Goal: Task Accomplishment & Management: Complete application form

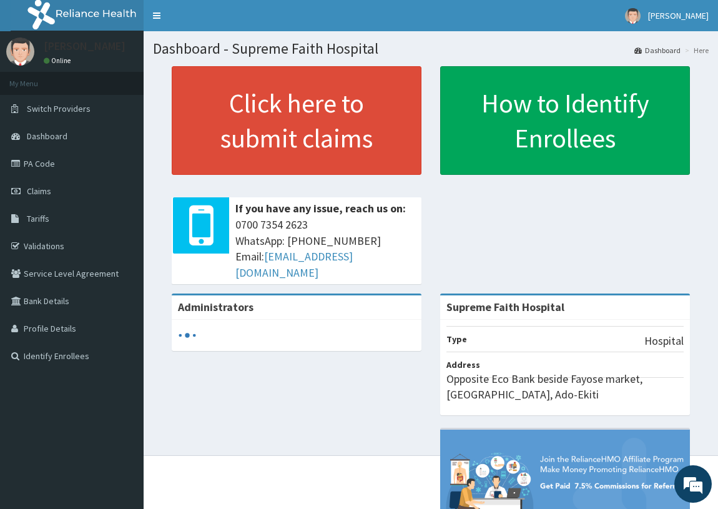
drag, startPoint x: 74, startPoint y: 297, endPoint x: 231, endPoint y: 378, distance: 177.2
click at [231, 378] on div "Administrators [GEOGRAPHIC_DATA] Type Hospital Address Opposite Eco Bank beside…" at bounding box center [431, 434] width 556 height 280
click at [96, 241] on link "Validations" at bounding box center [72, 245] width 144 height 27
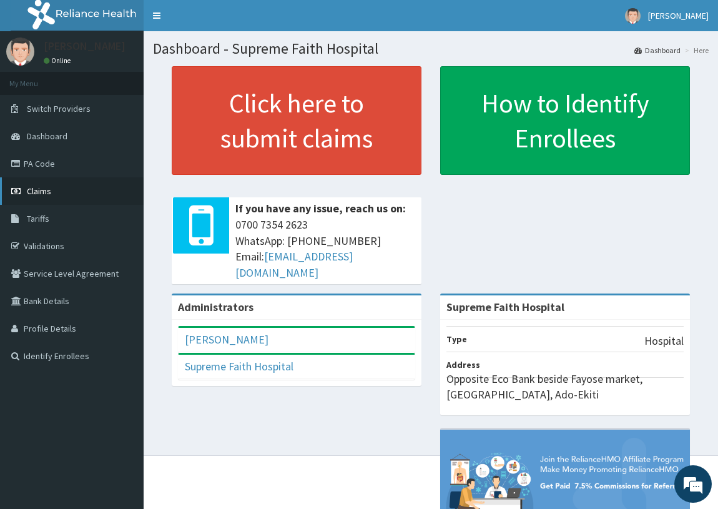
click at [87, 191] on link "Claims" at bounding box center [72, 190] width 144 height 27
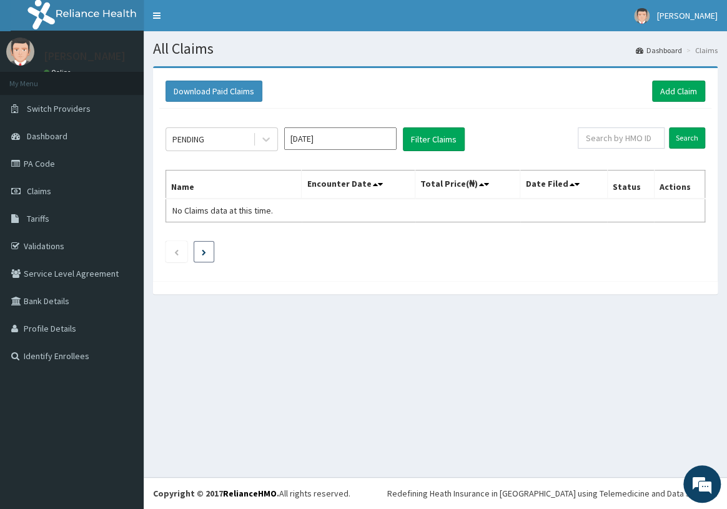
click at [200, 247] on li at bounding box center [204, 251] width 21 height 21
click at [383, 140] on input "Aug 2025" at bounding box center [340, 138] width 112 height 22
click at [637, 138] on input "text" at bounding box center [621, 137] width 87 height 21
type input "e"
type input "EKI/10344/E"
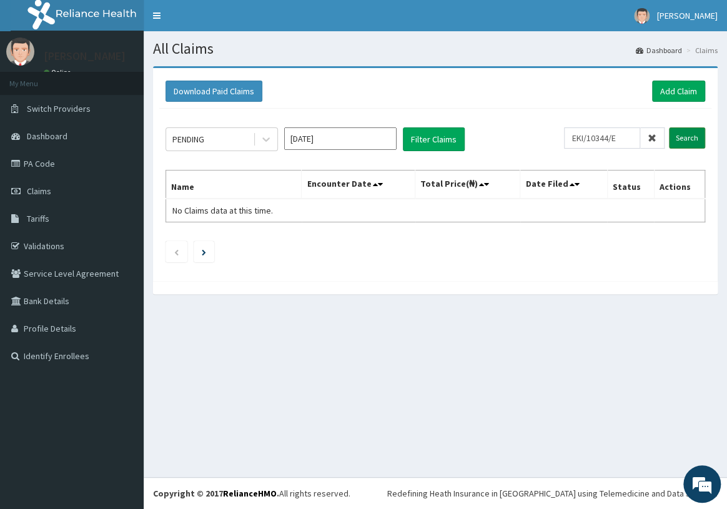
click at [689, 132] on input "Search" at bounding box center [687, 137] width 36 height 21
click at [695, 94] on link "Add Claim" at bounding box center [678, 91] width 53 height 21
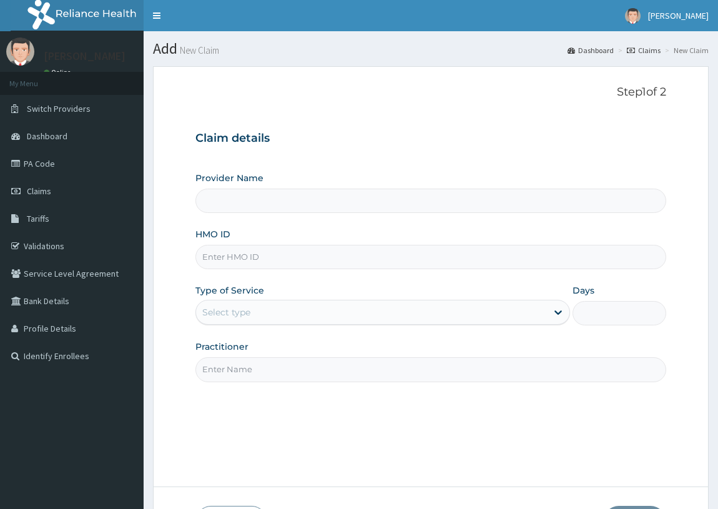
type input "Supreme Faith Hospital"
click at [672, 101] on form "Step 1 of 2 Claim details Provider Name Supreme Faith Hospital HMO ID Type of S…" at bounding box center [431, 311] width 556 height 491
click at [260, 256] on input "HMO ID" at bounding box center [432, 257] width 472 height 24
click at [234, 250] on input "HMO ID" at bounding box center [432, 257] width 472 height 24
type input "e"
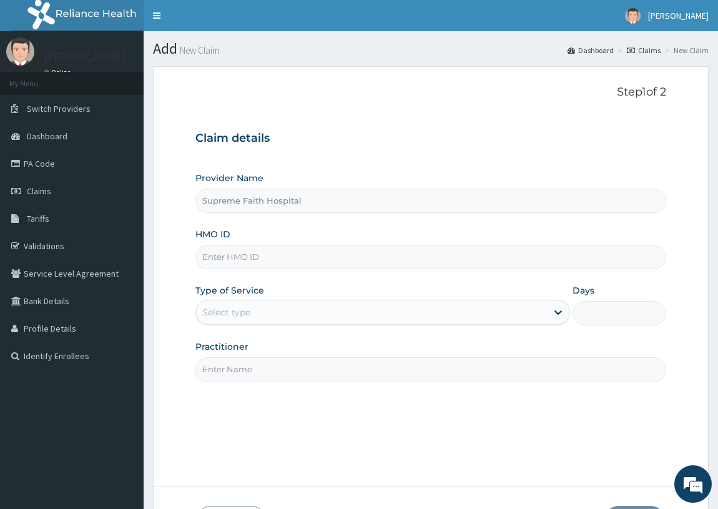
click at [361, 256] on input "HMO ID" at bounding box center [432, 257] width 472 height 24
type input "EKI/10344/E"
click at [398, 308] on div "Select type" at bounding box center [372, 312] width 352 height 20
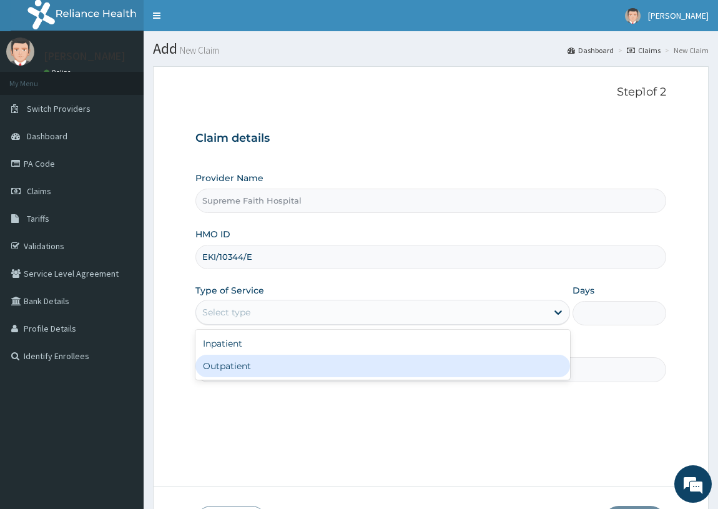
click at [370, 364] on div "Outpatient" at bounding box center [383, 366] width 375 height 22
type input "1"
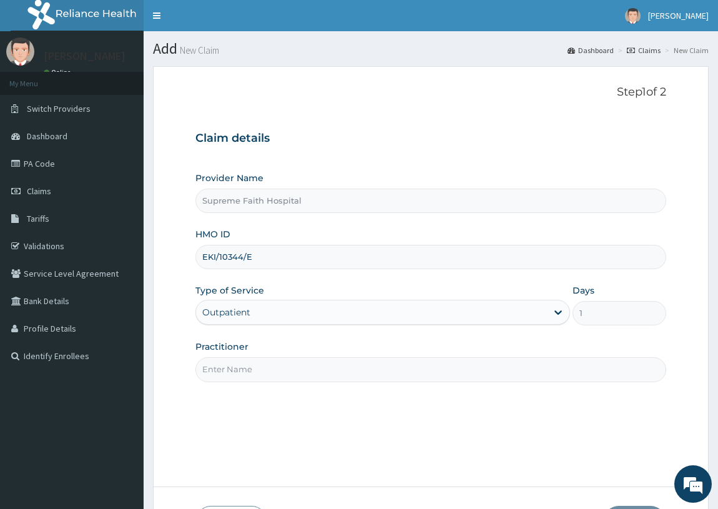
click at [522, 383] on div "Step 1 of 2 Claim details Provider Name Supreme Faith Hospital HMO ID EKI/10344…" at bounding box center [432, 277] width 472 height 382
click at [519, 377] on input "Practitioner" at bounding box center [432, 369] width 472 height 24
click at [516, 371] on input "Practitioner" at bounding box center [432, 369] width 472 height 24
click at [515, 371] on input "Practitioner" at bounding box center [432, 369] width 472 height 24
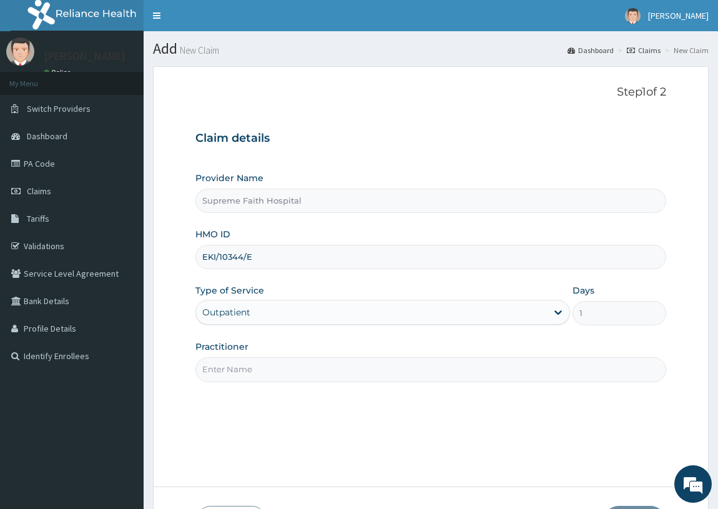
click at [515, 372] on input "Practitioner" at bounding box center [432, 369] width 472 height 24
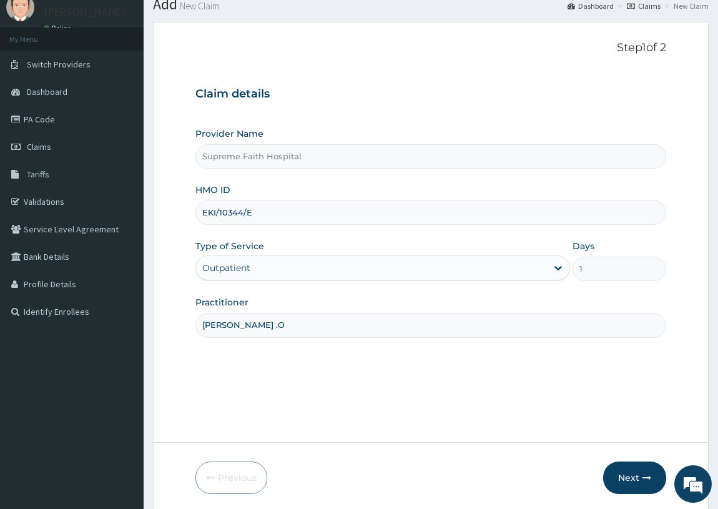
scroll to position [89, 0]
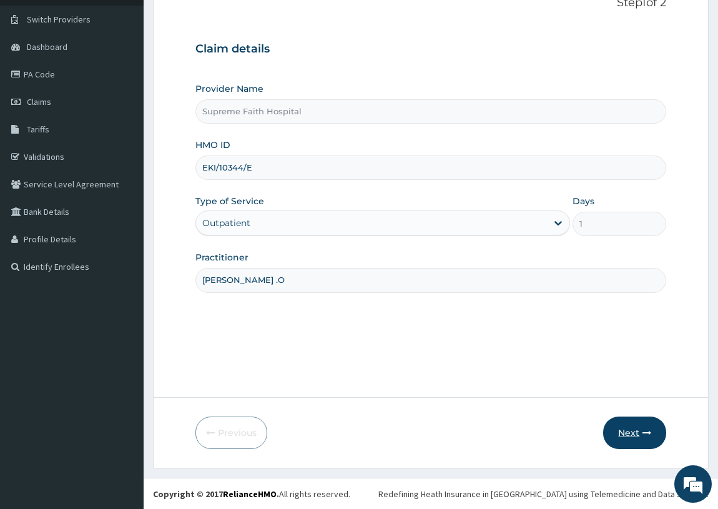
type input "[PERSON_NAME] .O"
click at [628, 442] on button "Next" at bounding box center [635, 433] width 63 height 32
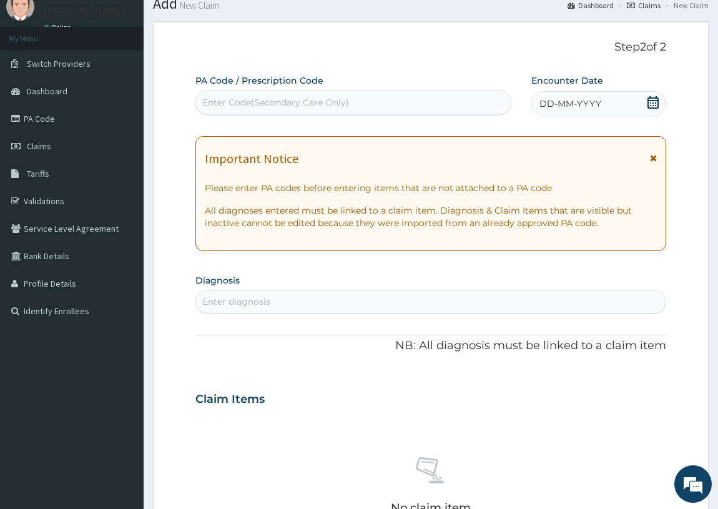
scroll to position [0, 0]
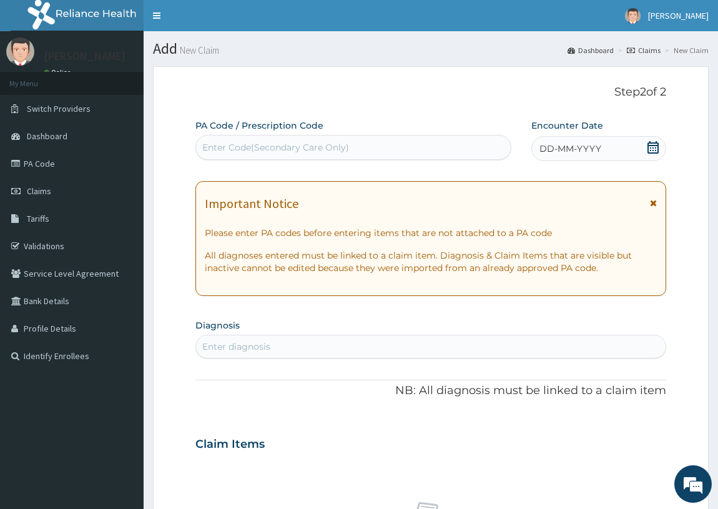
click at [422, 153] on div "Enter Code(Secondary Care Only)" at bounding box center [353, 147] width 315 height 20
click at [651, 151] on icon at bounding box center [653, 147] width 12 height 12
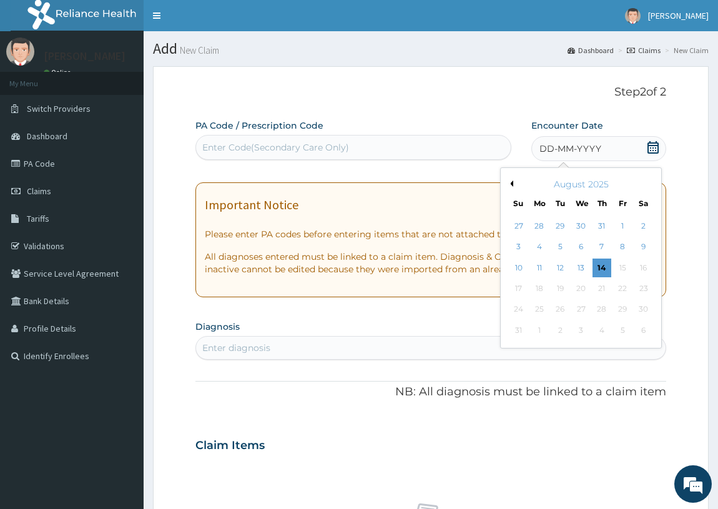
click at [652, 152] on icon at bounding box center [653, 147] width 12 height 12
click at [662, 129] on div "Encounter Date DD-MM-YYYY Previous Month [DATE] Su Mo Tu We Th Fr Sa 27 28 29 3…" at bounding box center [600, 140] width 136 height 43
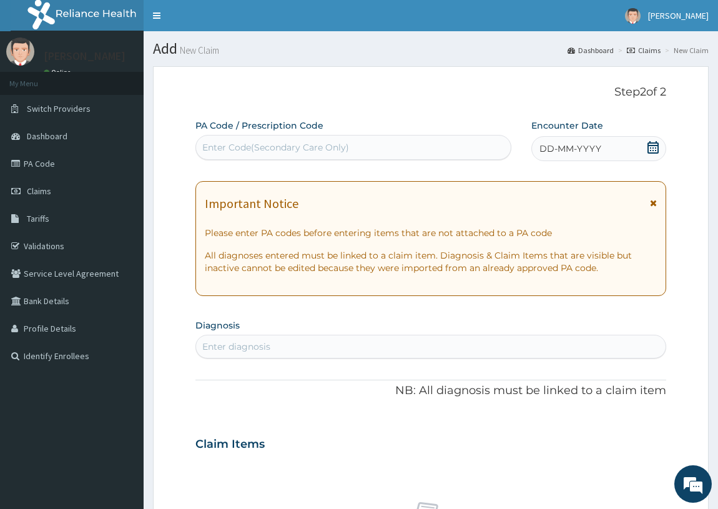
click at [653, 207] on icon at bounding box center [653, 203] width 7 height 9
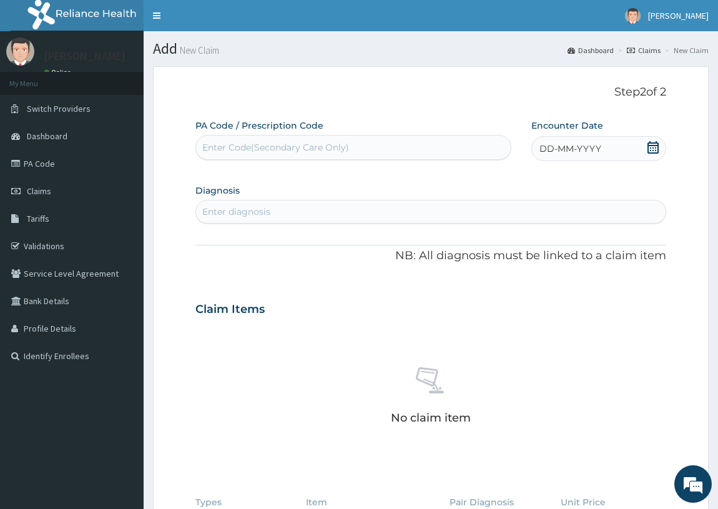
click at [642, 151] on div "DD-MM-YYYY" at bounding box center [600, 148] width 136 height 25
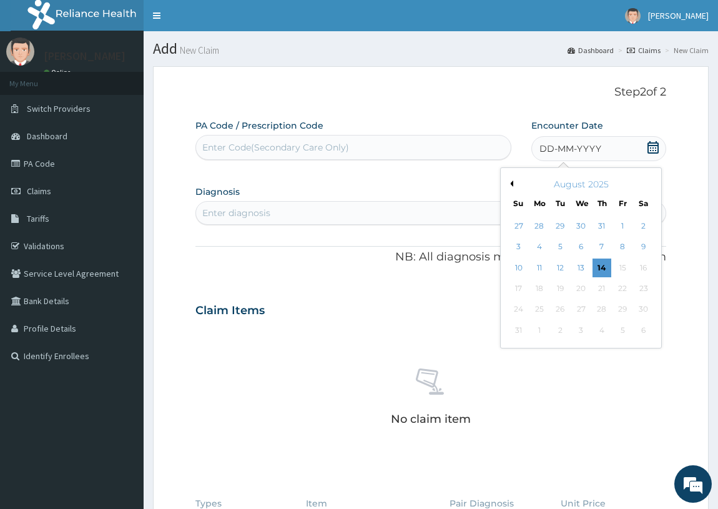
click at [507, 181] on button "Previous Month" at bounding box center [510, 184] width 6 height 6
click at [607, 289] on div "24" at bounding box center [601, 288] width 19 height 19
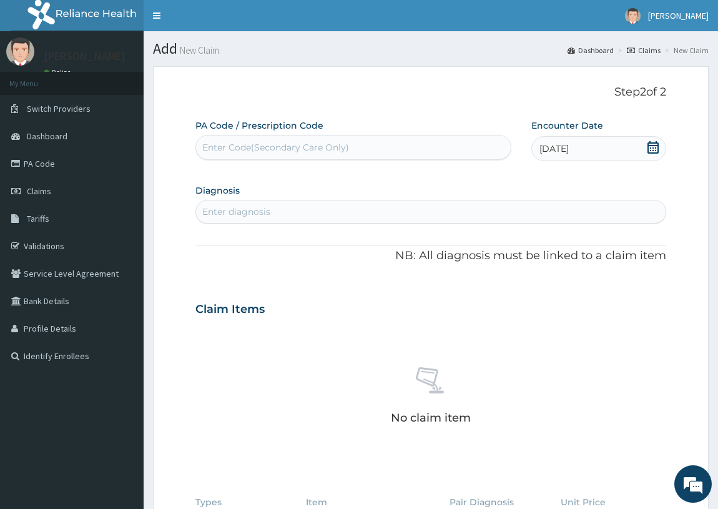
click at [569, 154] on span "[DATE]" at bounding box center [554, 148] width 29 height 12
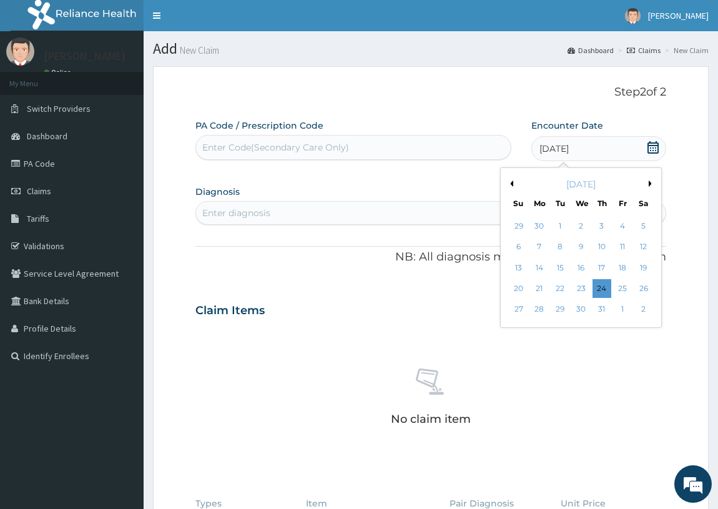
click at [519, 178] on div "[DATE]" at bounding box center [581, 184] width 151 height 12
click at [512, 186] on button "Previous Month" at bounding box center [510, 184] width 6 height 6
click at [511, 186] on button "Previous Month" at bounding box center [510, 184] width 6 height 6
click at [640, 284] on div "24" at bounding box center [643, 288] width 19 height 19
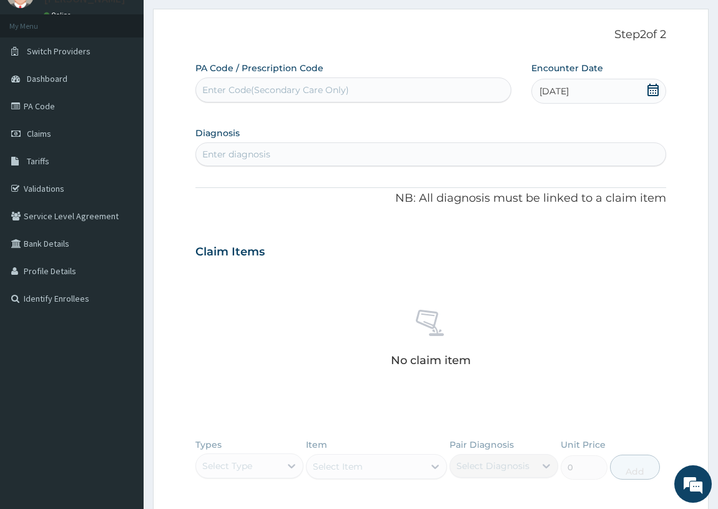
scroll to position [56, 0]
click at [509, 154] on div "Enter diagnosis" at bounding box center [431, 156] width 470 height 20
type input "F"
type input "fever"
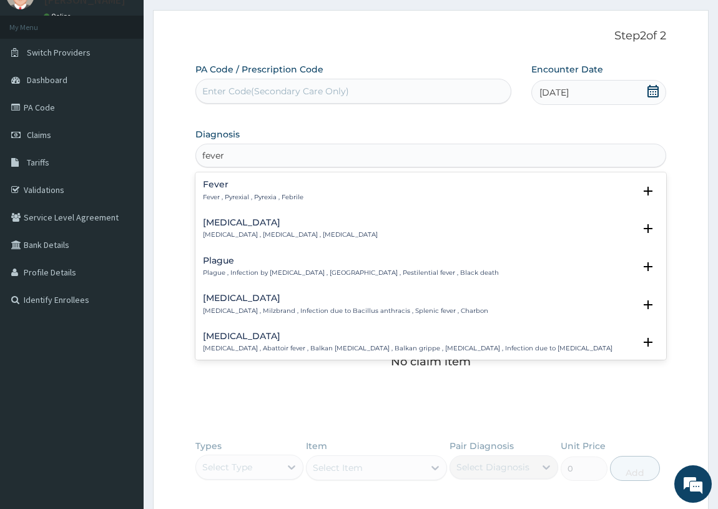
click at [572, 189] on div "Fever Fever , Pyrexial , Pyrexia , Febrile" at bounding box center [431, 191] width 457 height 22
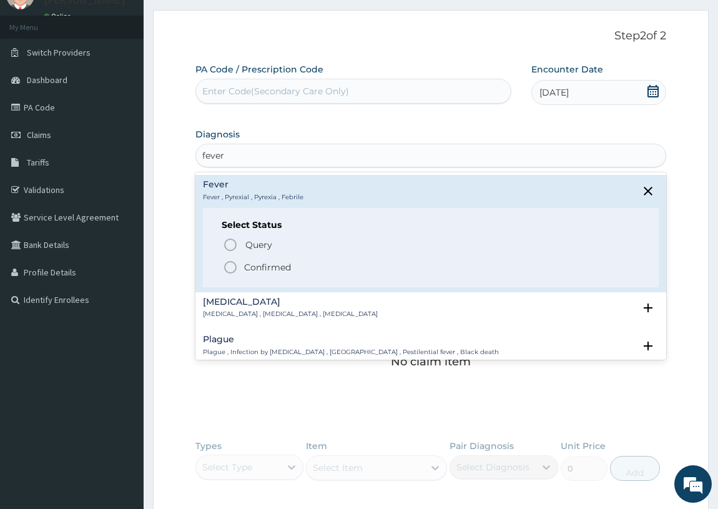
click at [279, 267] on p "Confirmed" at bounding box center [267, 267] width 47 height 12
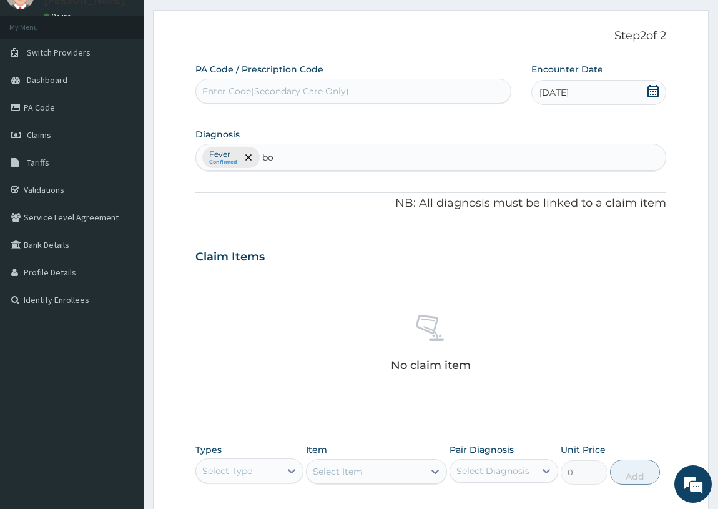
type input "b"
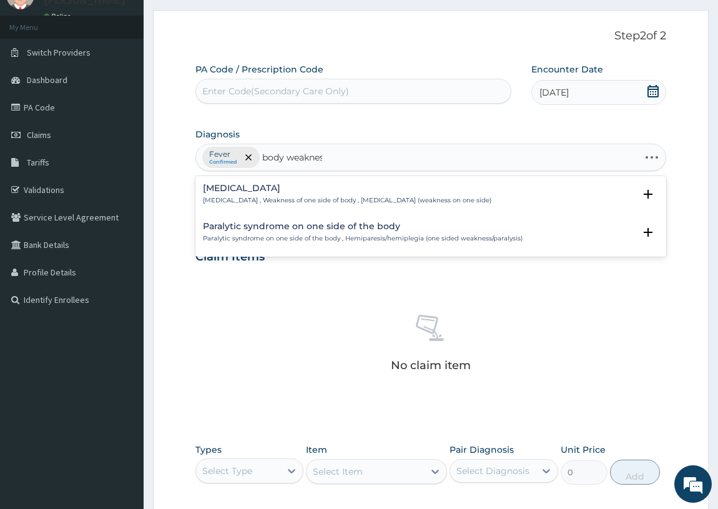
type input "body weakness"
click at [479, 197] on div "[MEDICAL_DATA] [MEDICAL_DATA] , Weakness of one side of body , [MEDICAL_DATA] (…" at bounding box center [431, 195] width 457 height 22
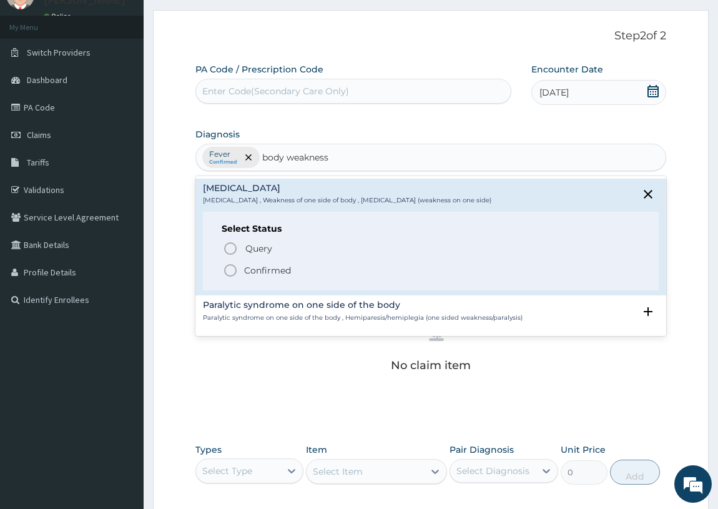
click at [278, 268] on p "Confirmed" at bounding box center [267, 270] width 47 height 12
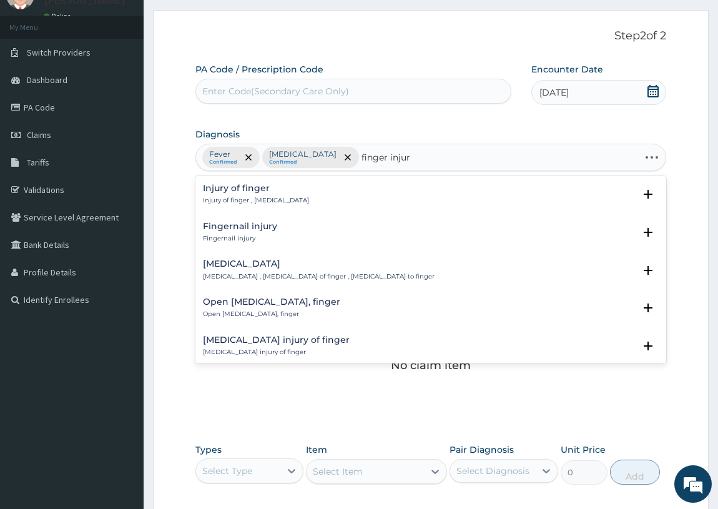
type input "[MEDICAL_DATA]"
click at [382, 187] on div "Injury of [MEDICAL_DATA] of finger , [MEDICAL_DATA]" at bounding box center [431, 195] width 457 height 22
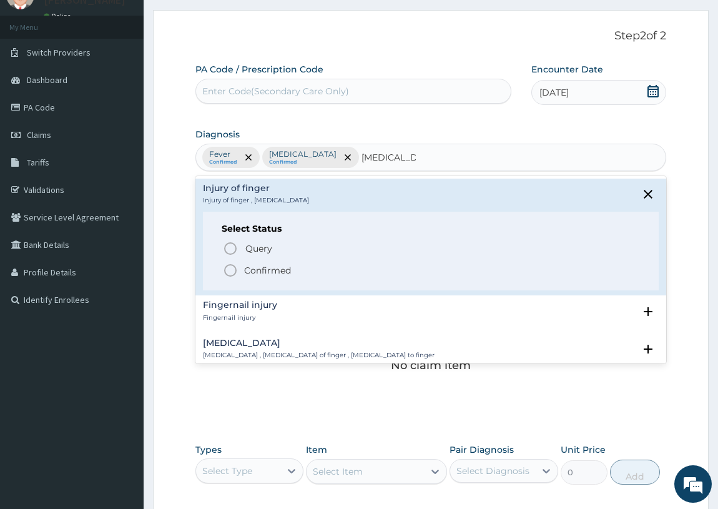
click at [242, 266] on span "Confirmed" at bounding box center [432, 270] width 418 height 15
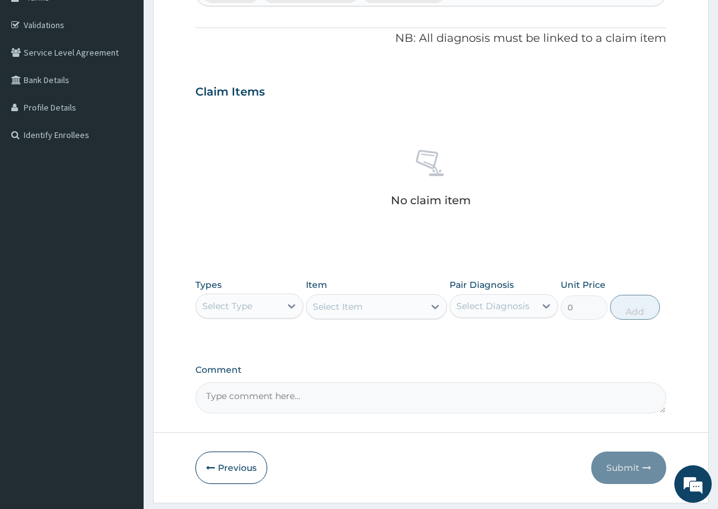
scroll to position [227, 0]
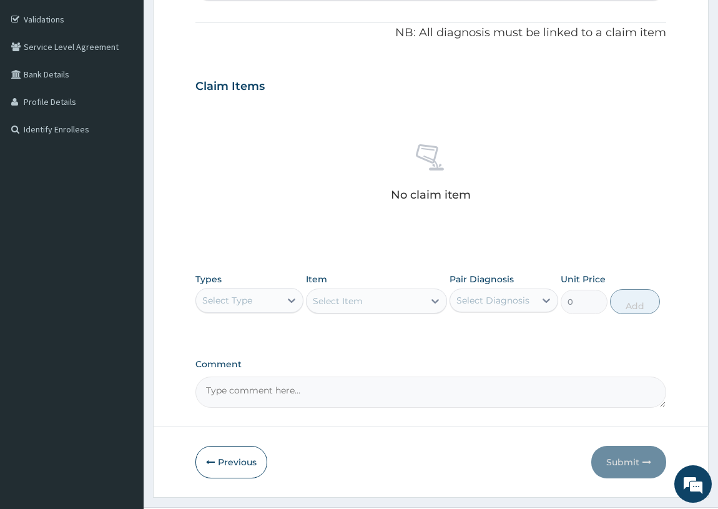
click at [272, 298] on div "Select Type" at bounding box center [238, 301] width 85 height 20
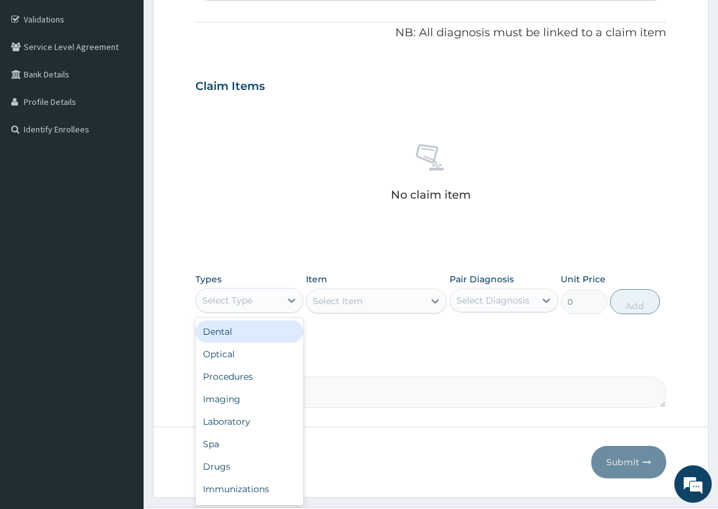
click at [272, 298] on div "Select Type" at bounding box center [238, 301] width 85 height 20
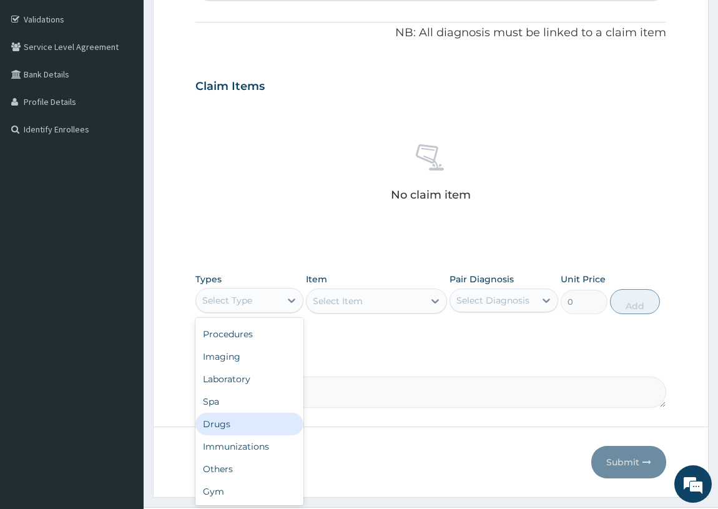
click at [239, 420] on div "Drugs" at bounding box center [250, 424] width 109 height 22
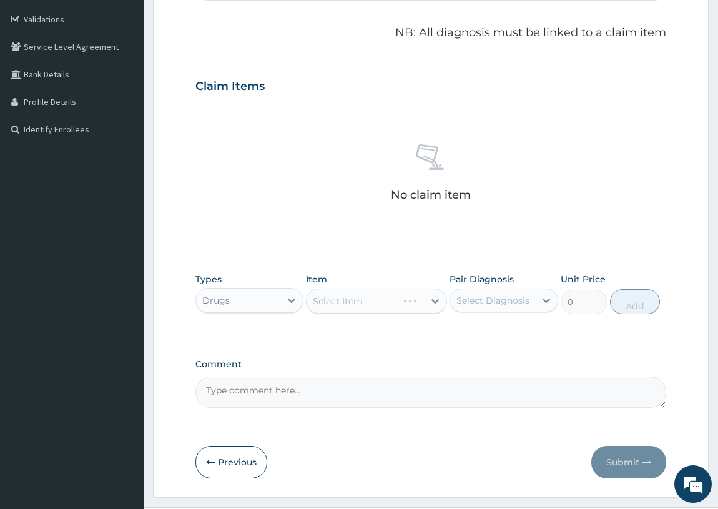
click at [353, 304] on div "Select Item" at bounding box center [376, 301] width 141 height 25
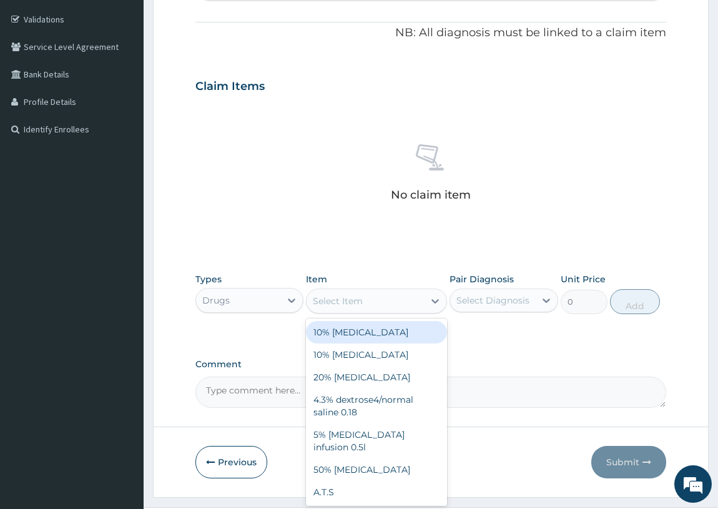
click at [367, 294] on div "Select Item" at bounding box center [376, 301] width 141 height 25
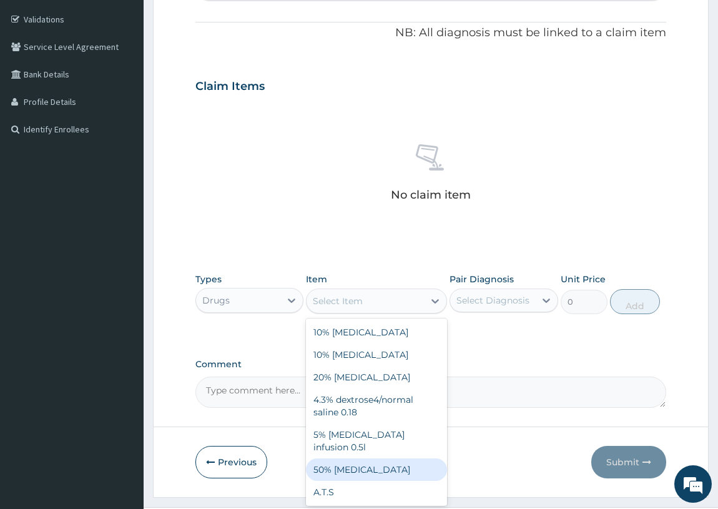
click at [373, 295] on div "Select Item" at bounding box center [365, 301] width 117 height 20
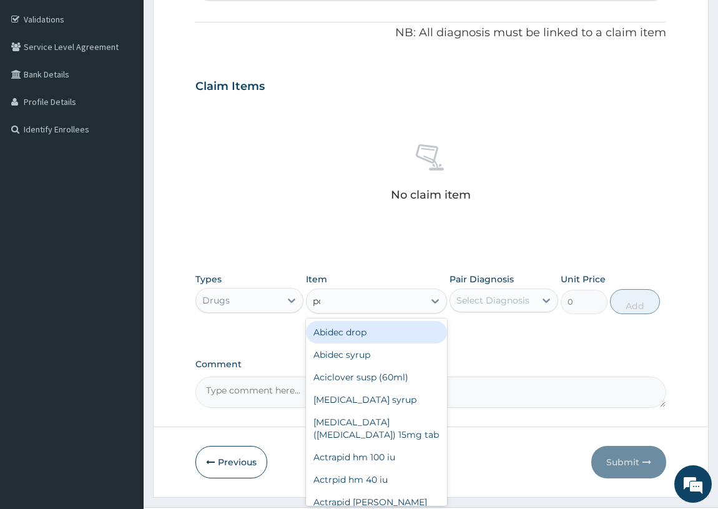
type input "pcm"
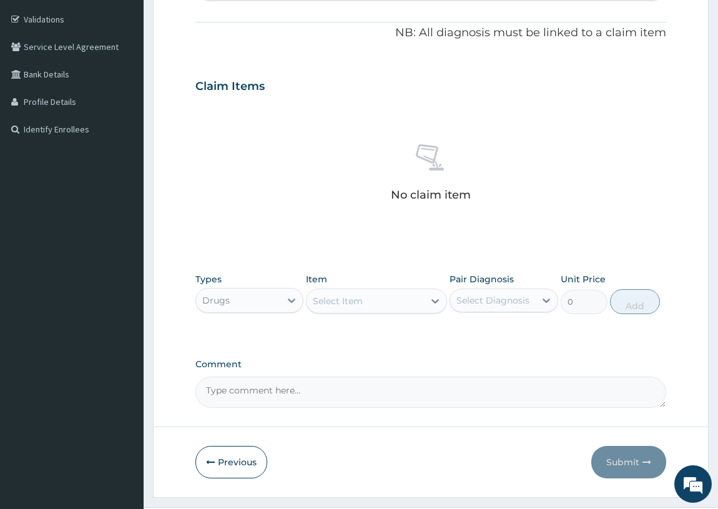
click at [407, 310] on div "Select Item" at bounding box center [365, 301] width 117 height 20
click at [400, 307] on div "Select Item" at bounding box center [365, 301] width 117 height 20
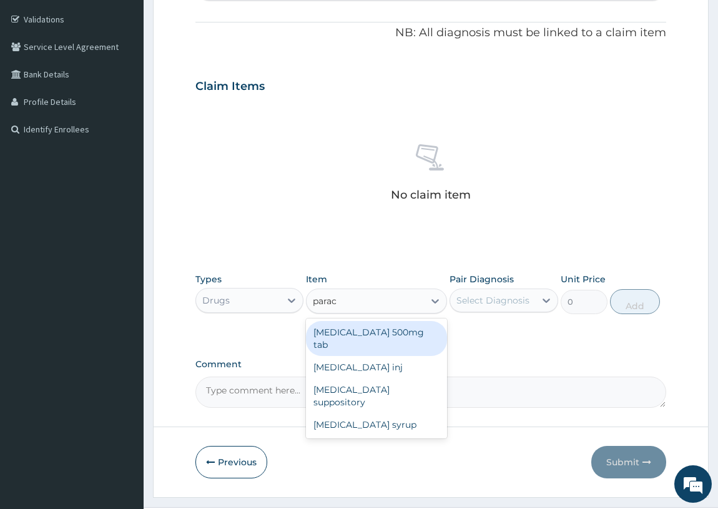
type input "para"
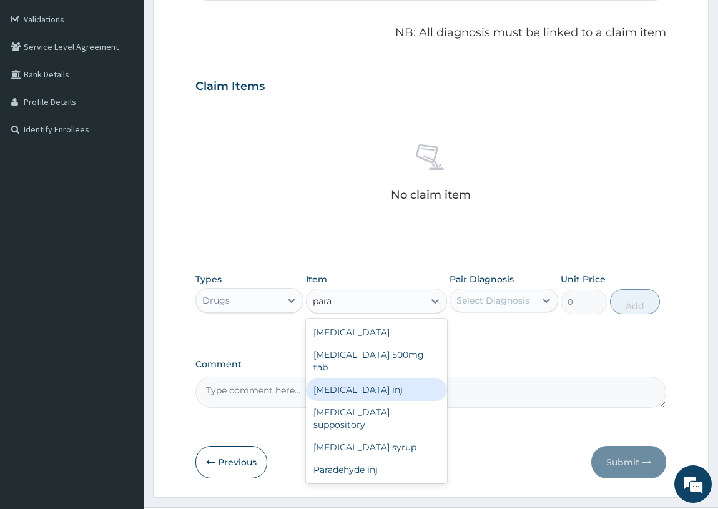
click at [416, 379] on div "[MEDICAL_DATA] inj" at bounding box center [376, 390] width 141 height 22
type input "180"
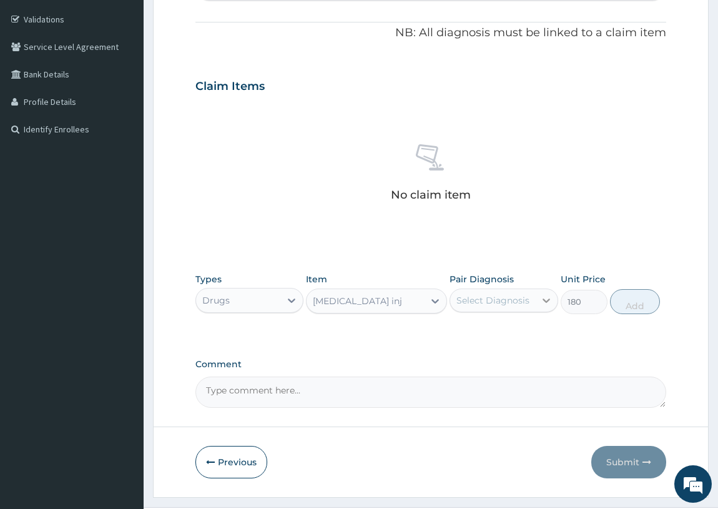
click at [546, 308] on div at bounding box center [546, 300] width 22 height 22
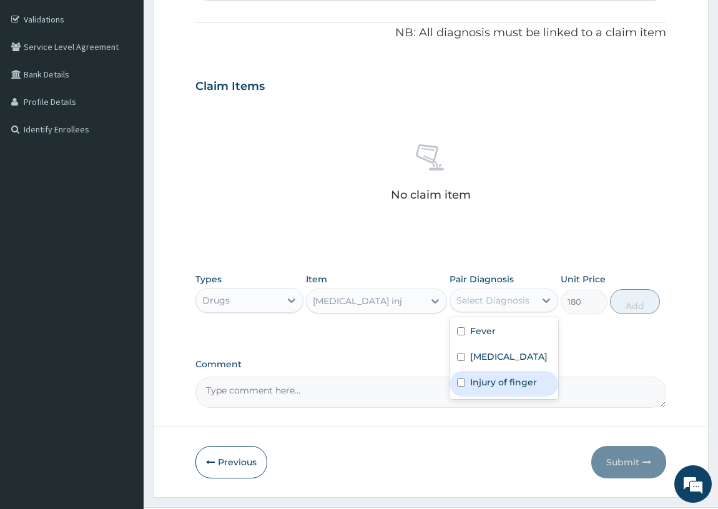
click at [525, 395] on div "Injury of finger" at bounding box center [504, 384] width 109 height 26
checkbox input "true"
click at [584, 362] on label "Comment" at bounding box center [432, 364] width 472 height 11
click at [584, 377] on textarea "Comment" at bounding box center [432, 392] width 472 height 31
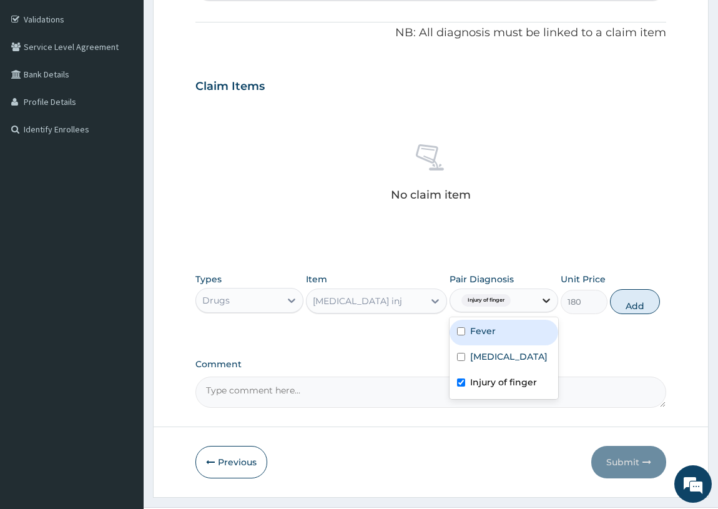
click at [552, 299] on div at bounding box center [546, 300] width 22 height 22
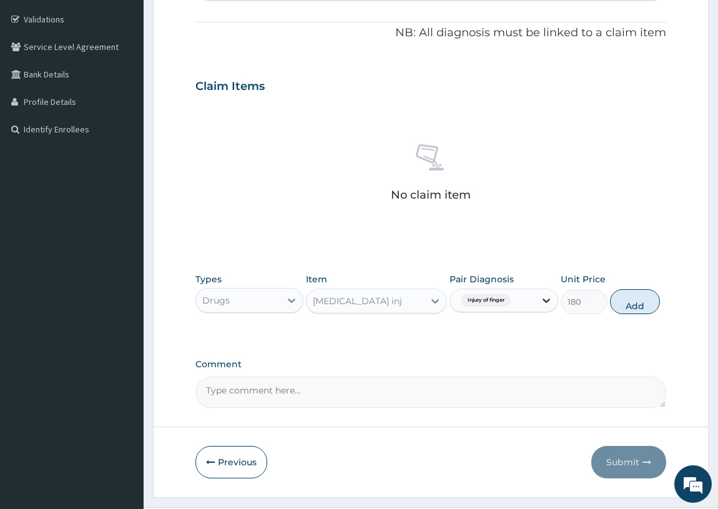
click at [550, 302] on icon at bounding box center [546, 300] width 12 height 12
